Goal: Answer question/provide support

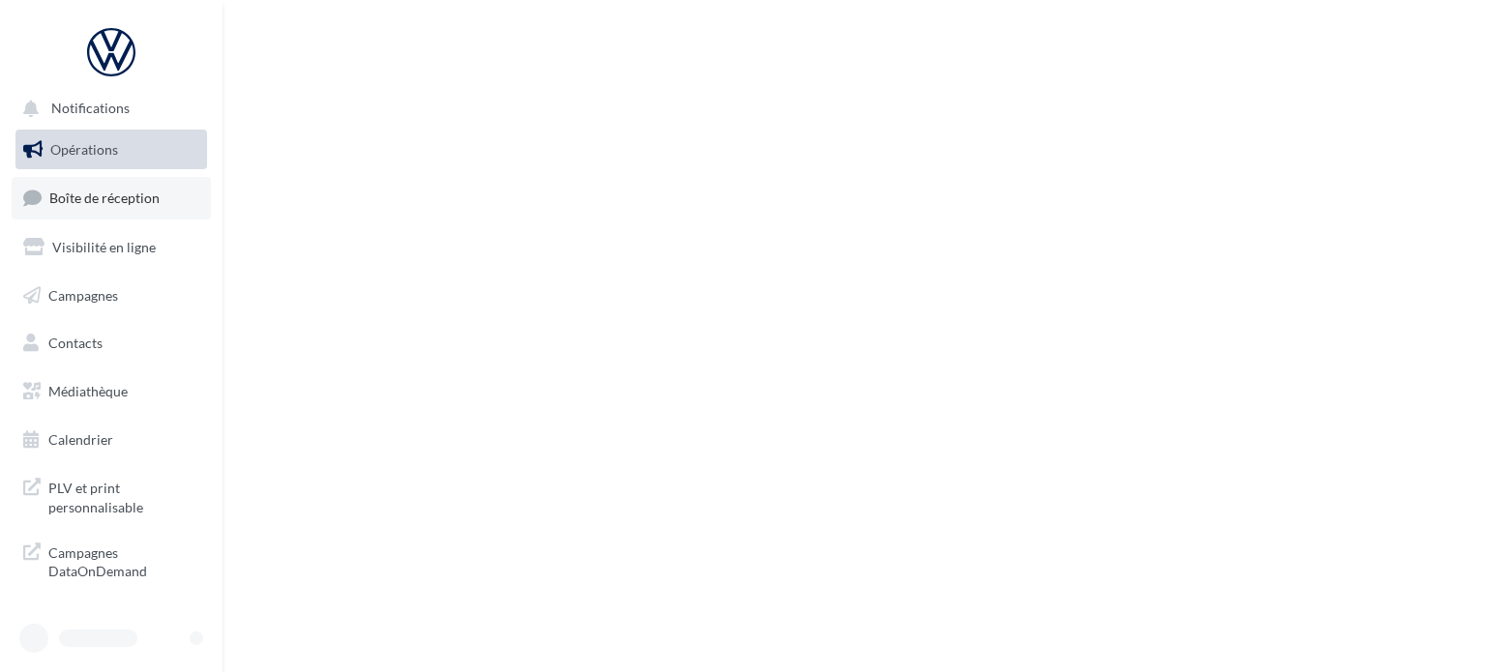
click at [134, 193] on span "Boîte de réception" at bounding box center [104, 198] width 110 height 16
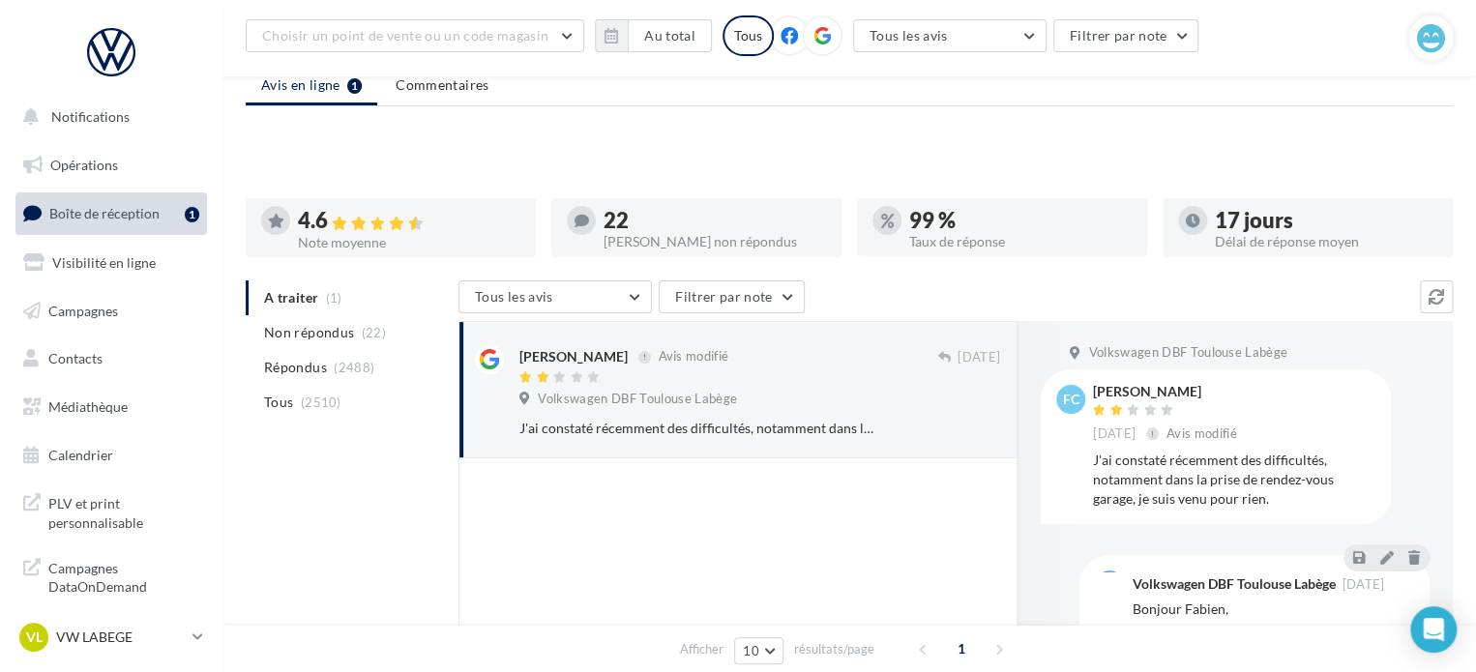
scroll to position [184, 0]
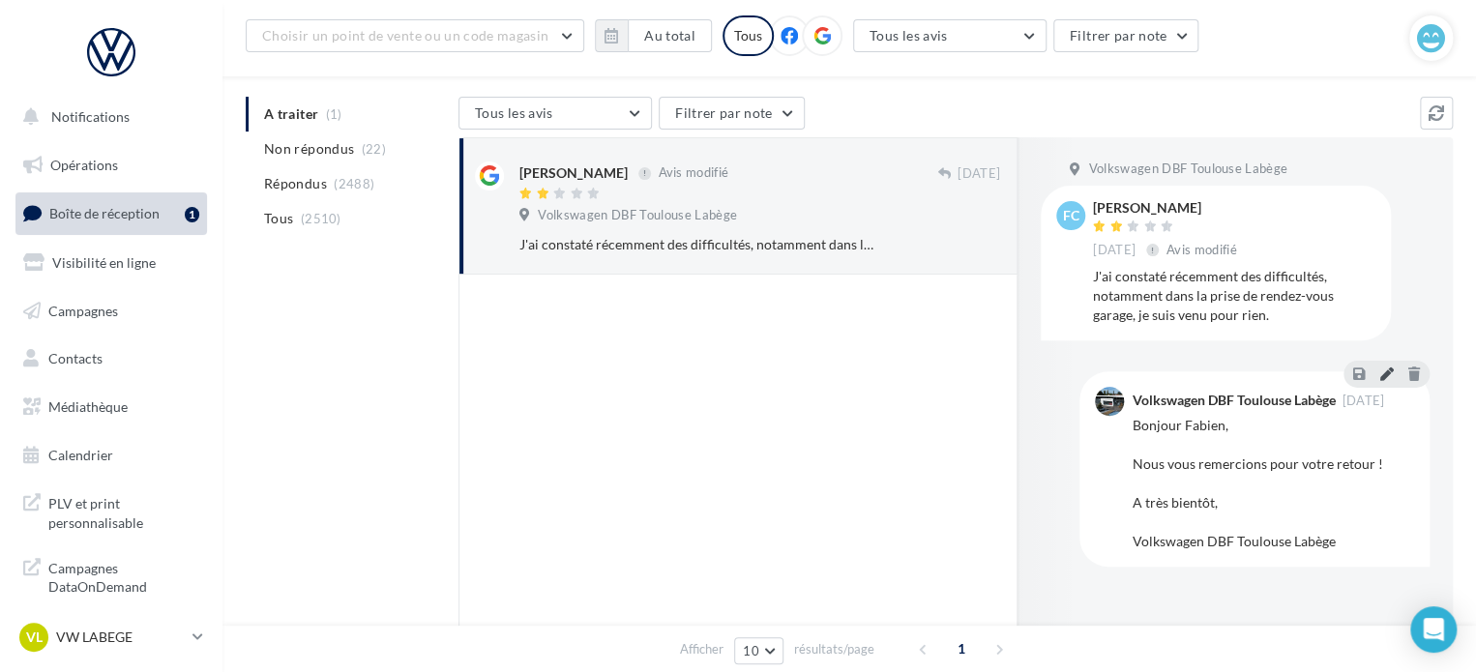
click at [1384, 373] on icon at bounding box center [1387, 374] width 14 height 14
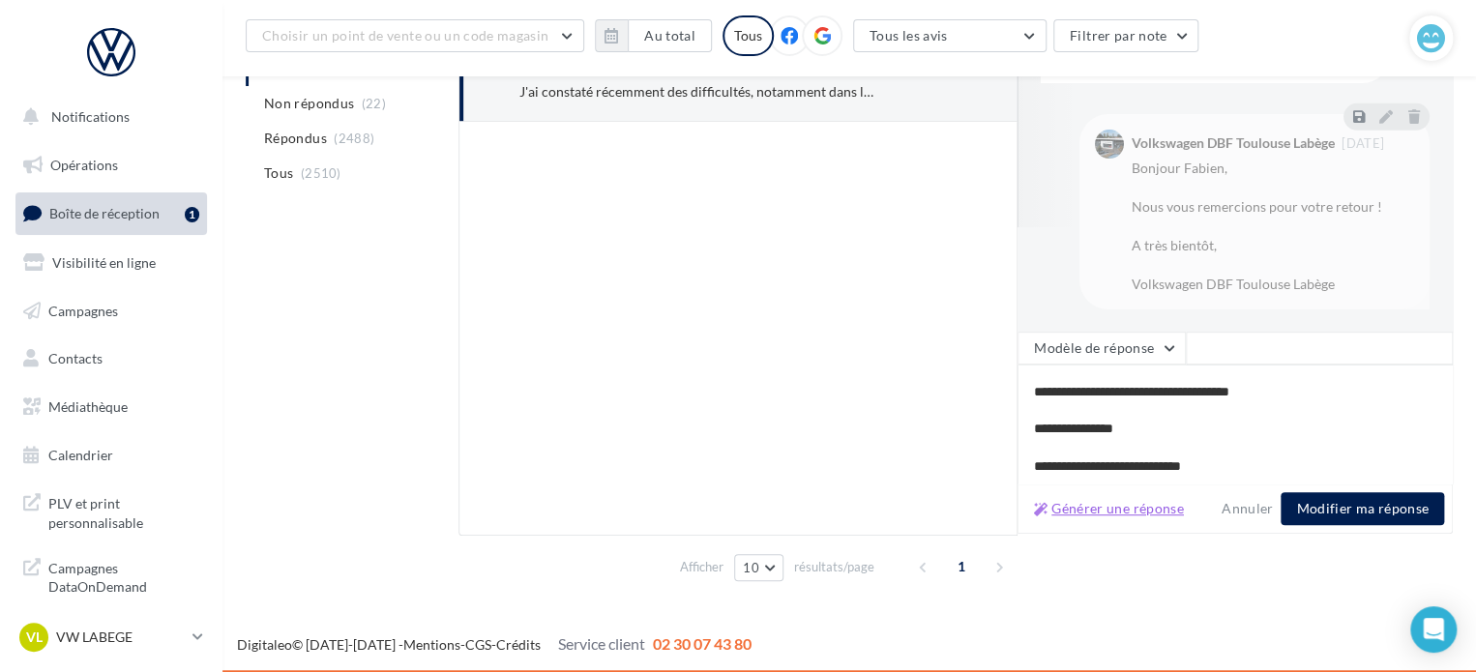
scroll to position [27, 0]
click at [1124, 507] on button "Générer une réponse" at bounding box center [1109, 508] width 165 height 23
type textarea "**********"
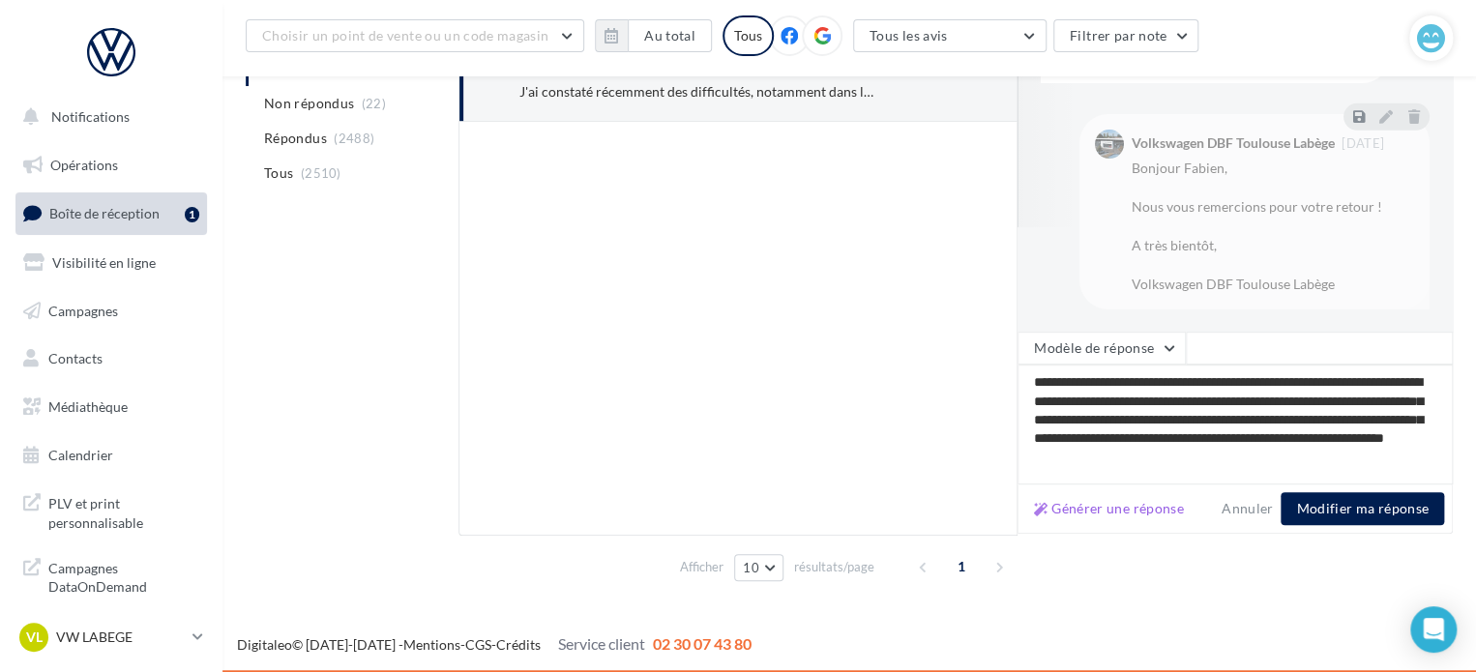
scroll to position [8, 0]
click at [1339, 511] on button "Modifier ma réponse" at bounding box center [1363, 508] width 164 height 33
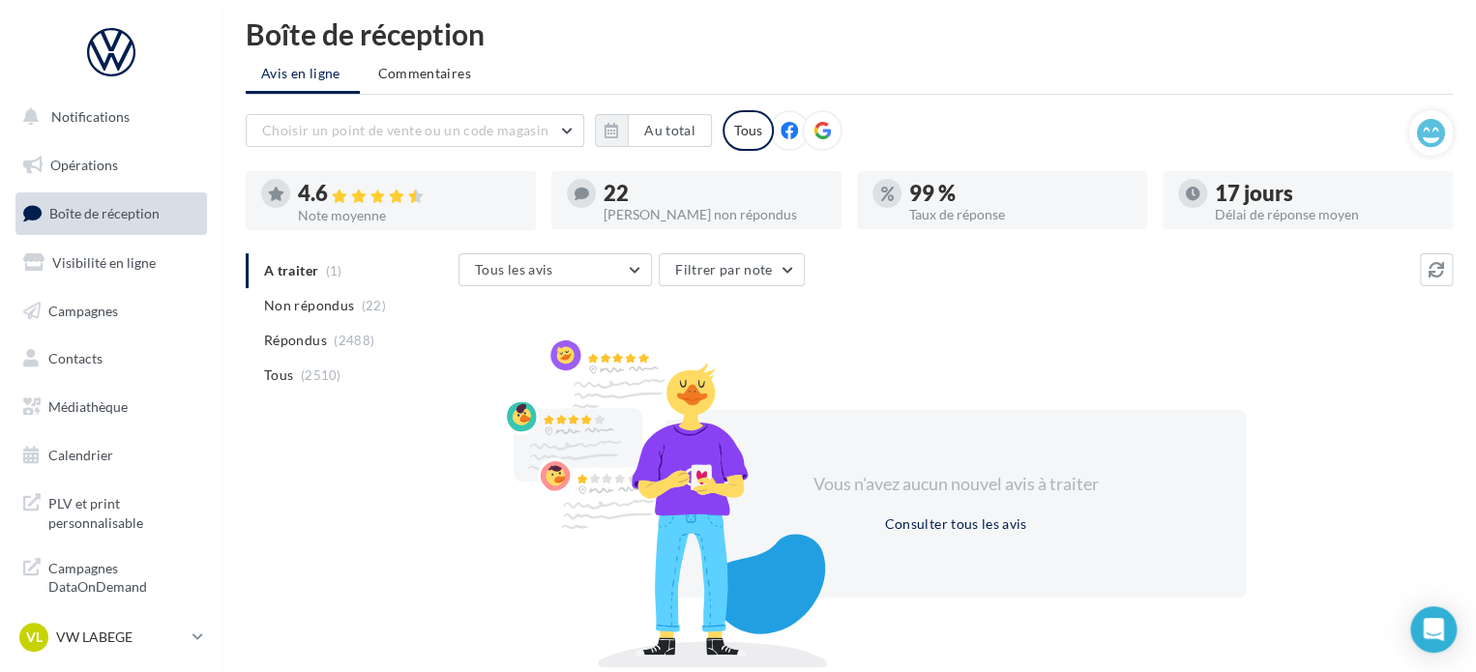
scroll to position [0, 0]
